Goal: Information Seeking & Learning: Get advice/opinions

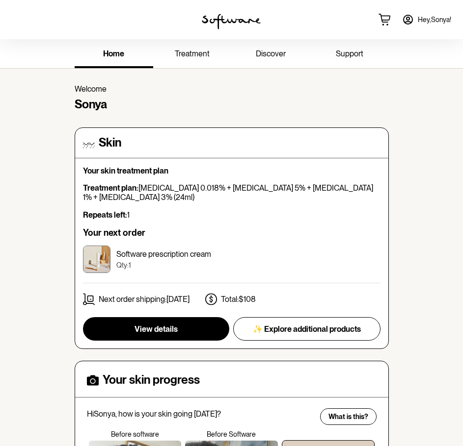
click at [195, 58] on span "treatment" at bounding box center [192, 53] width 35 height 9
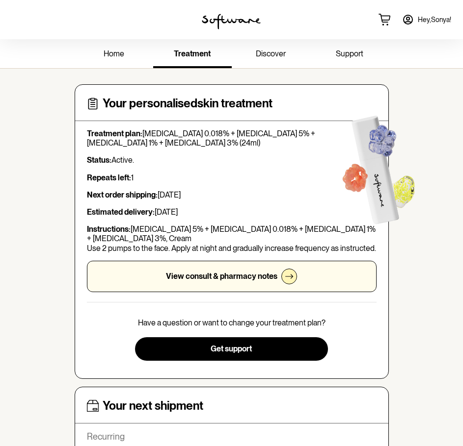
click at [211, 271] on div "View consult & pharmacy notes" at bounding box center [231, 276] width 289 height 31
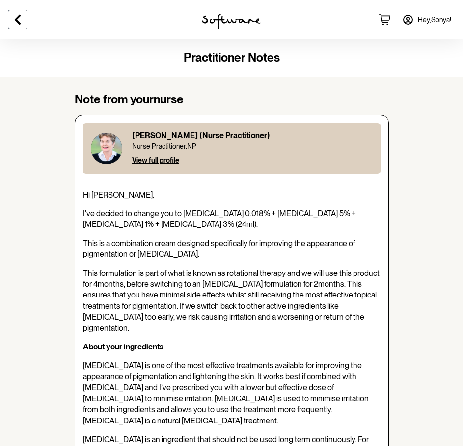
click at [11, 23] on button at bounding box center [18, 20] width 20 height 20
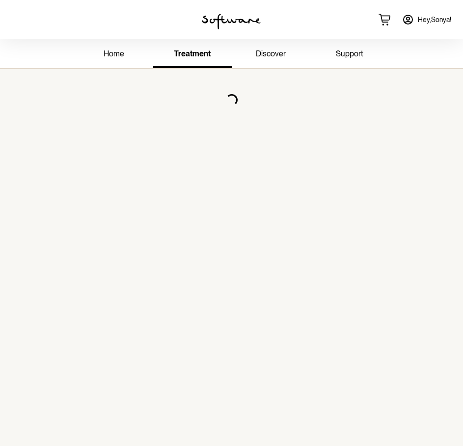
click at [355, 55] on span "support" at bounding box center [349, 53] width 27 height 9
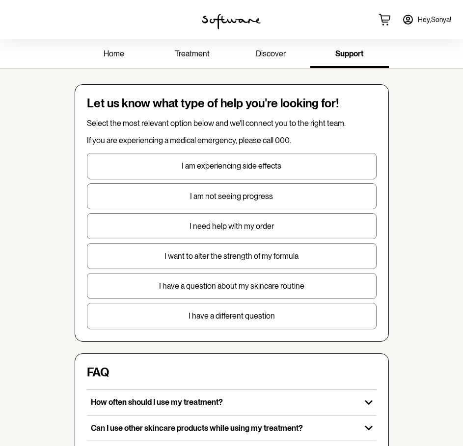
click at [267, 49] on link "discover" at bounding box center [271, 54] width 78 height 27
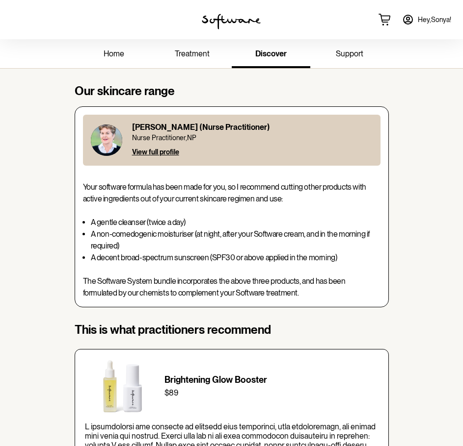
click at [343, 60] on link "support" at bounding box center [349, 54] width 78 height 27
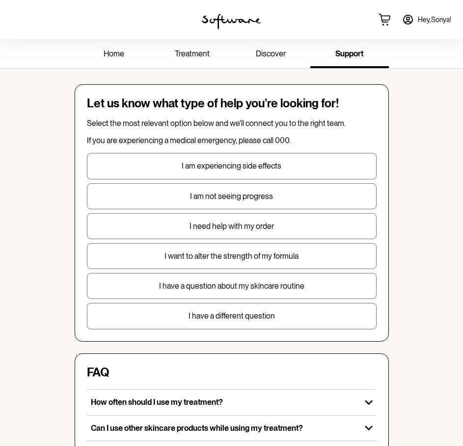
click at [121, 59] on link "home" at bounding box center [114, 54] width 78 height 27
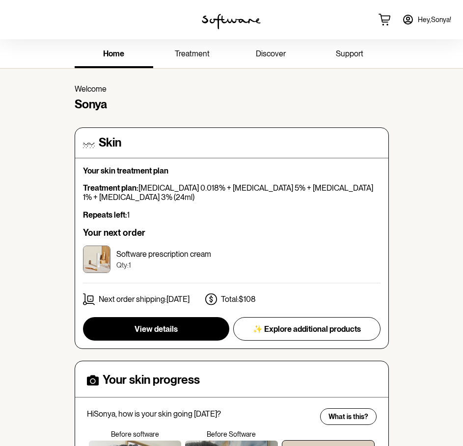
click at [195, 54] on span "treatment" at bounding box center [192, 53] width 35 height 9
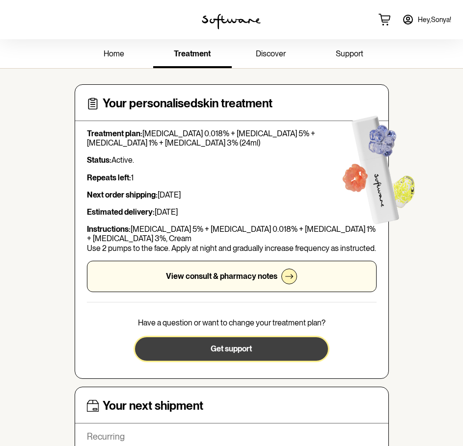
click at [250, 353] on span "Get support" at bounding box center [230, 348] width 41 height 9
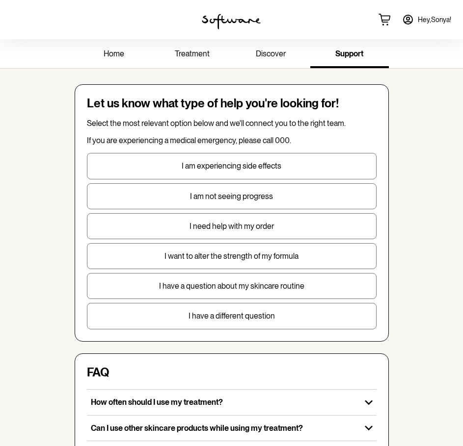
click at [309, 288] on p "I have a question about my skincare routine" at bounding box center [231, 286] width 288 height 9
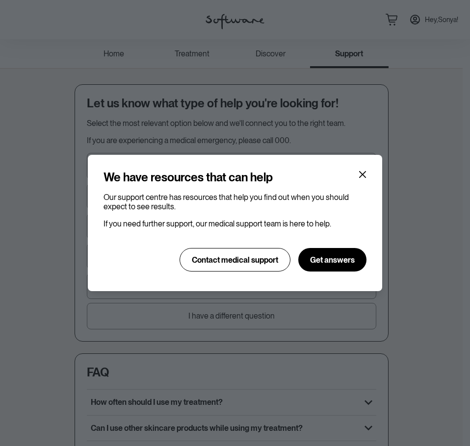
click at [357, 167] on section "We have resources that can help Our support centre has resources that help you …" at bounding box center [235, 223] width 294 height 136
click at [358, 172] on button "Close" at bounding box center [363, 175] width 16 height 16
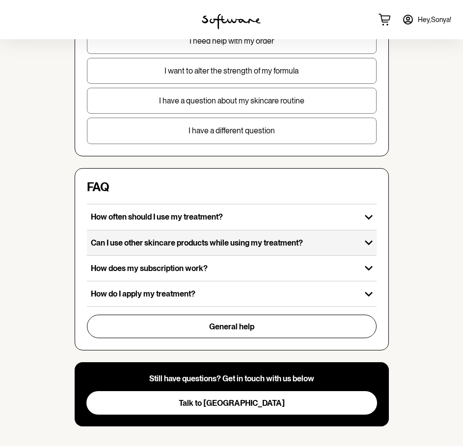
scroll to position [197, 0]
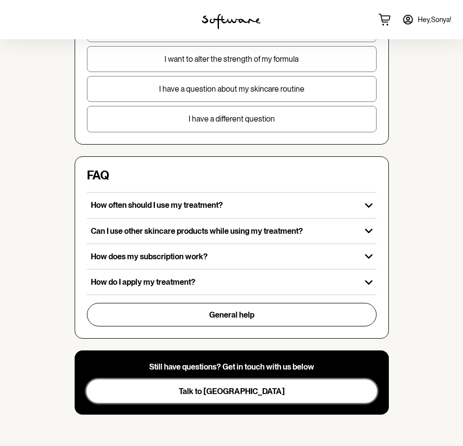
click at [225, 382] on button "Talk to us" at bounding box center [231, 392] width 290 height 24
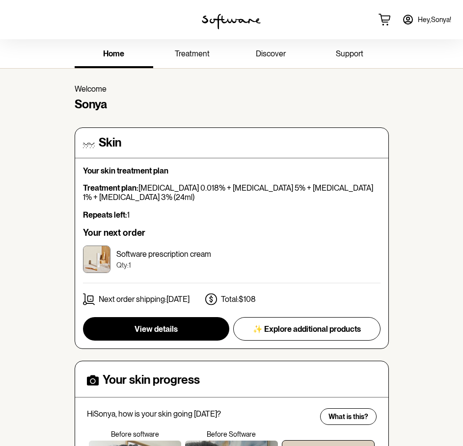
click at [421, 17] on span "Hey, [PERSON_NAME] !" at bounding box center [434, 20] width 33 height 8
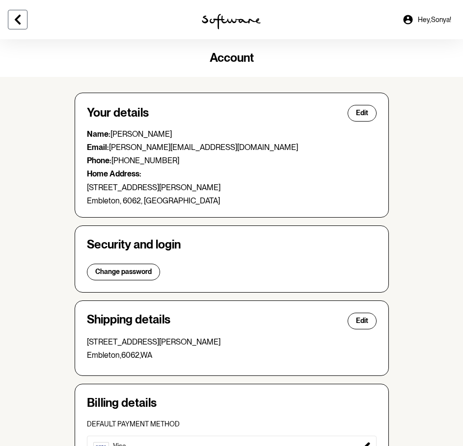
click at [15, 25] on icon at bounding box center [18, 20] width 12 height 12
